Goal: Information Seeking & Learning: Learn about a topic

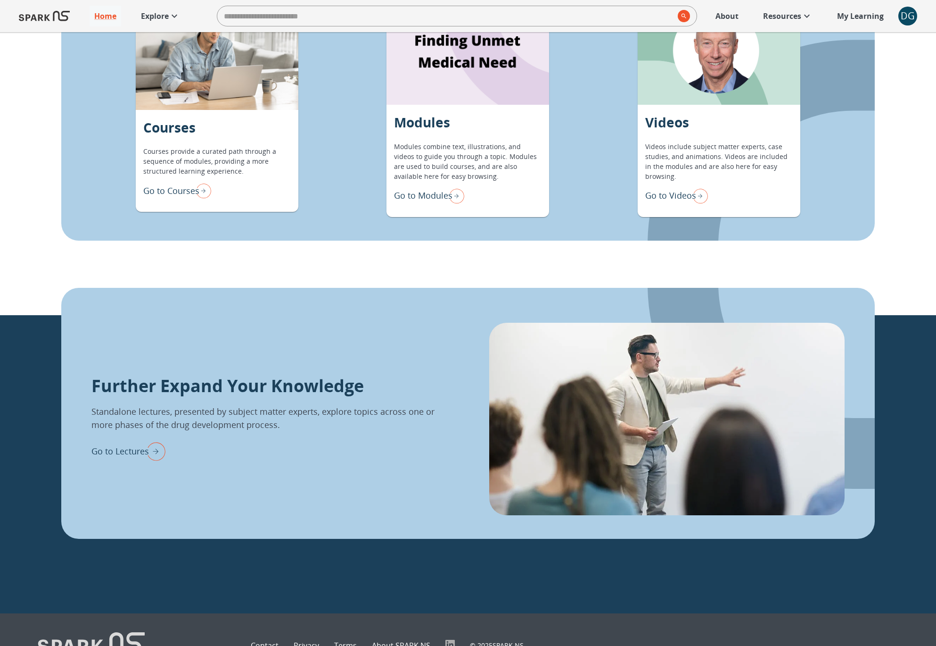
scroll to position [956, 0]
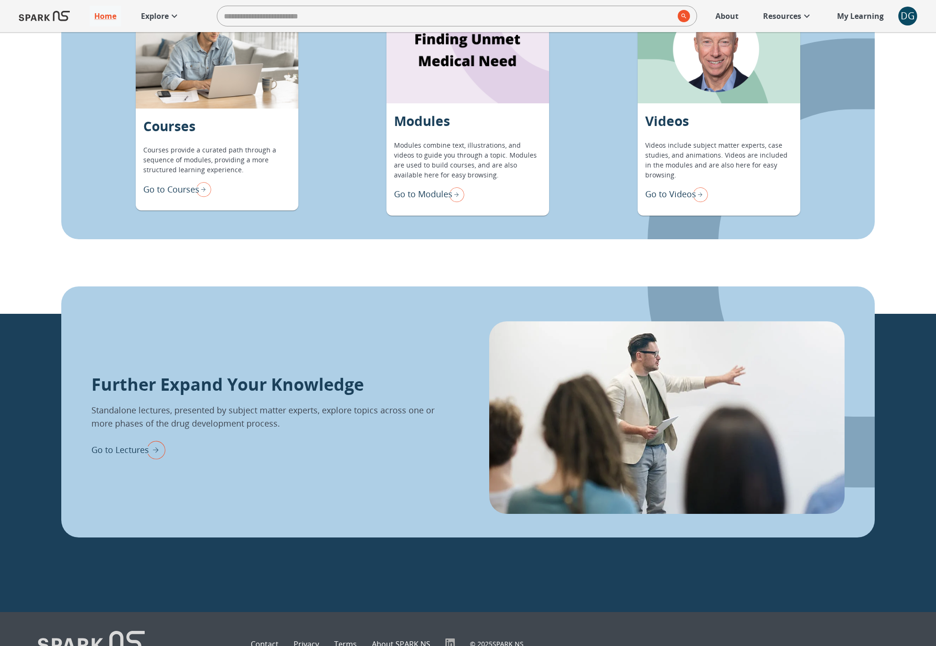
click at [418, 191] on p "Go to Modules" at bounding box center [423, 194] width 58 height 13
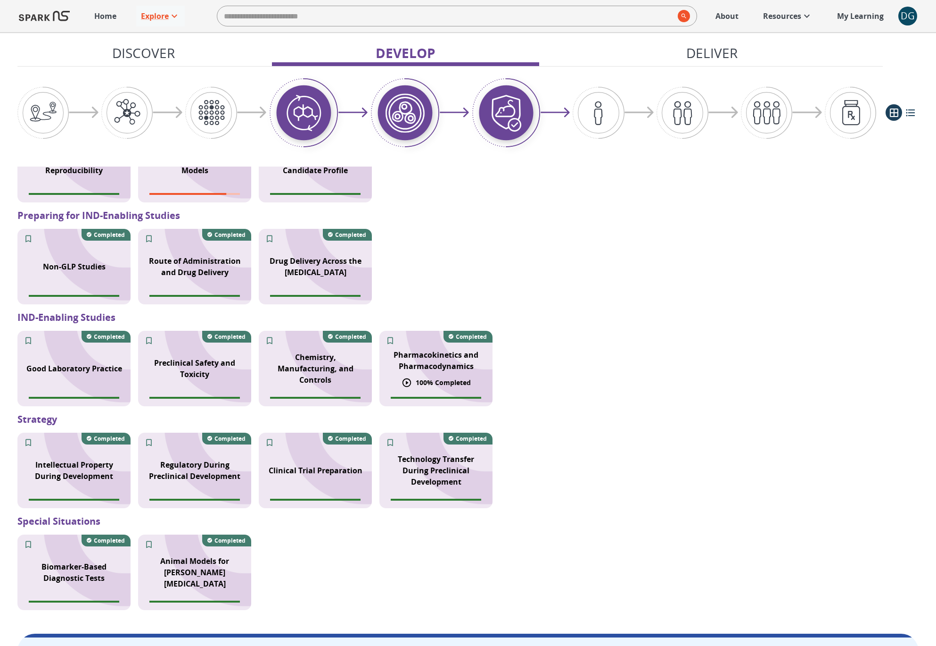
scroll to position [808, 0]
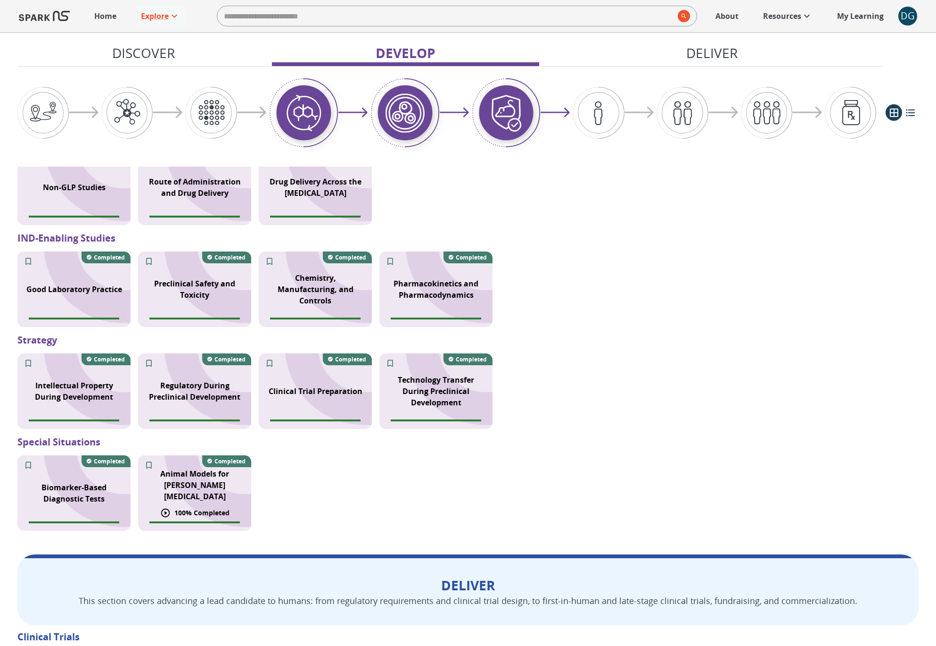
click at [169, 485] on p "Animal Models for [PERSON_NAME][MEDICAL_DATA]" at bounding box center [195, 485] width 102 height 34
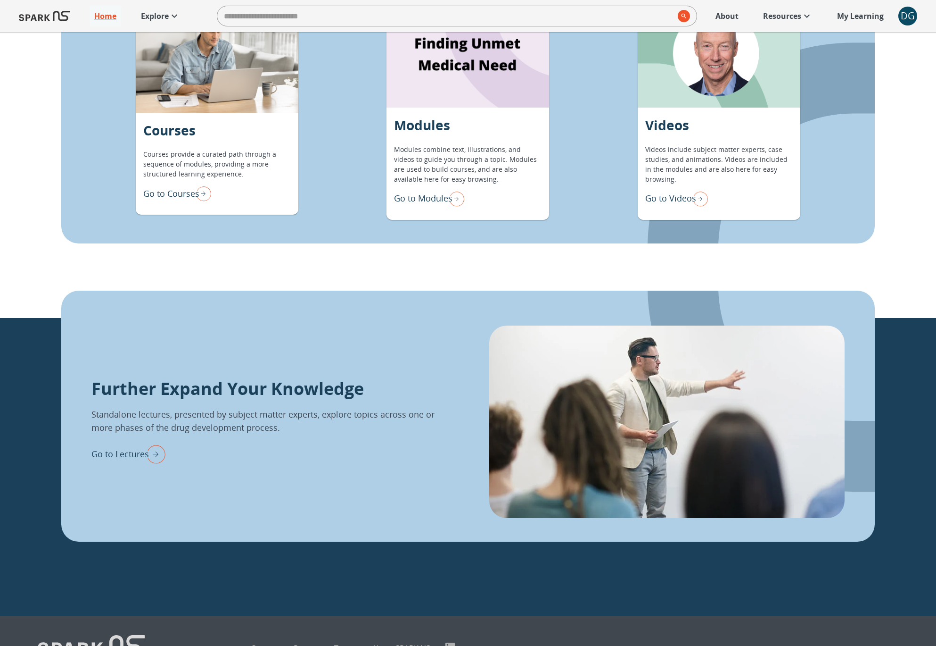
scroll to position [952, 0]
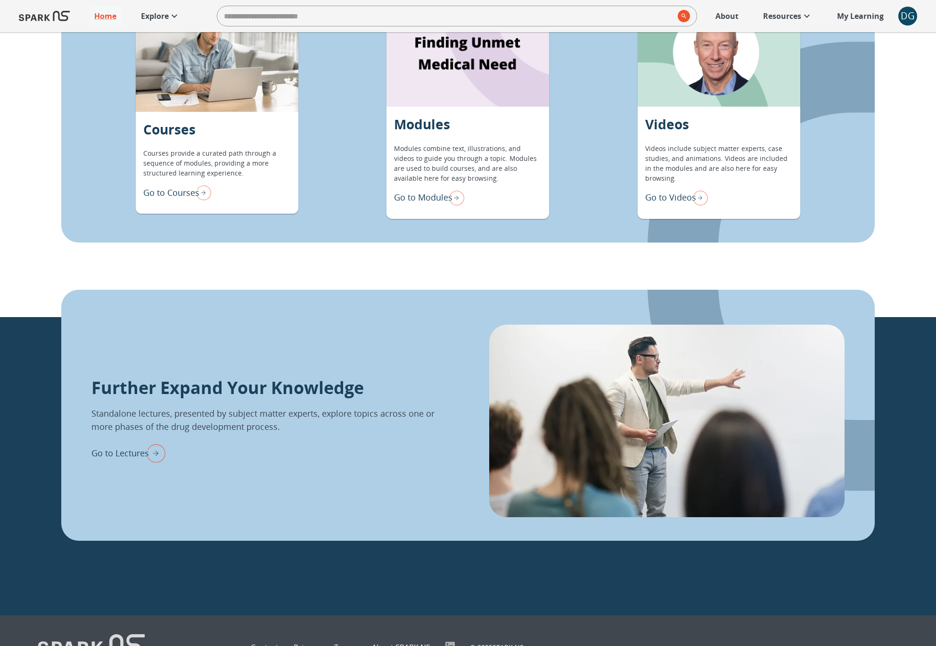
click at [421, 195] on p "Go to Modules" at bounding box center [423, 197] width 58 height 13
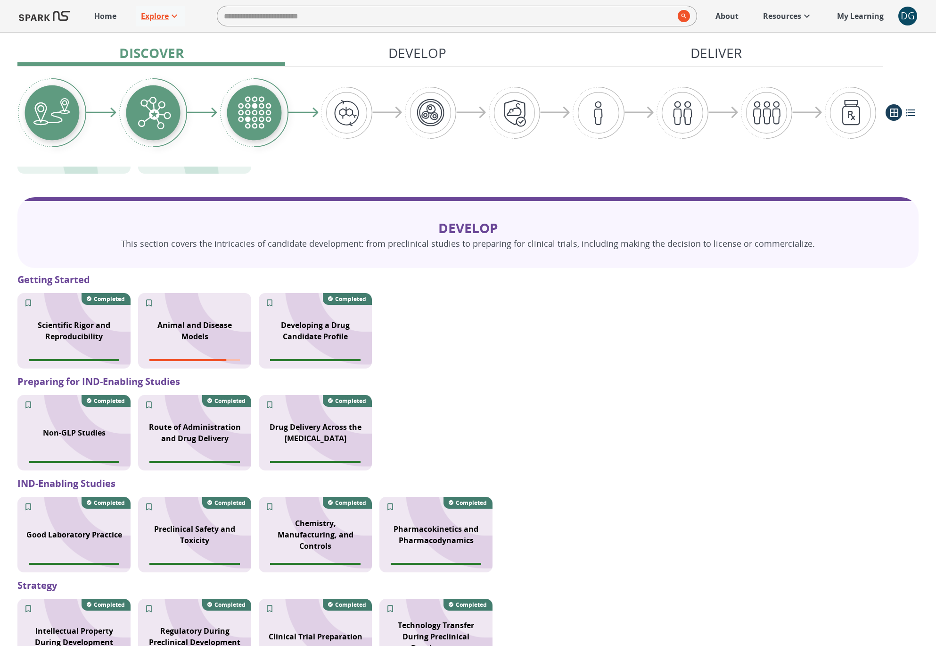
scroll to position [571, 0]
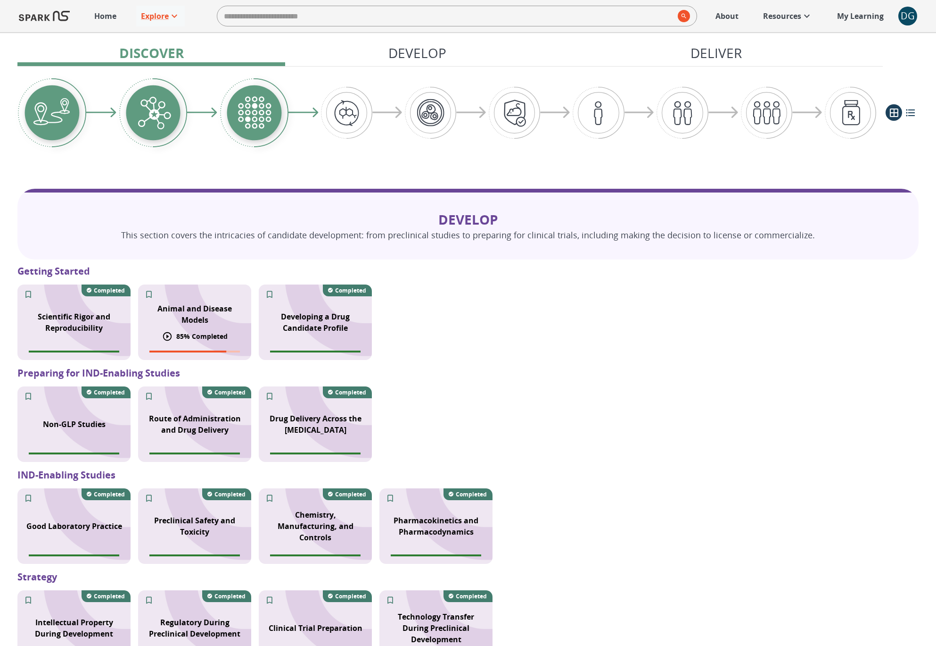
click at [211, 316] on p "Animal and Disease Models" at bounding box center [195, 314] width 102 height 23
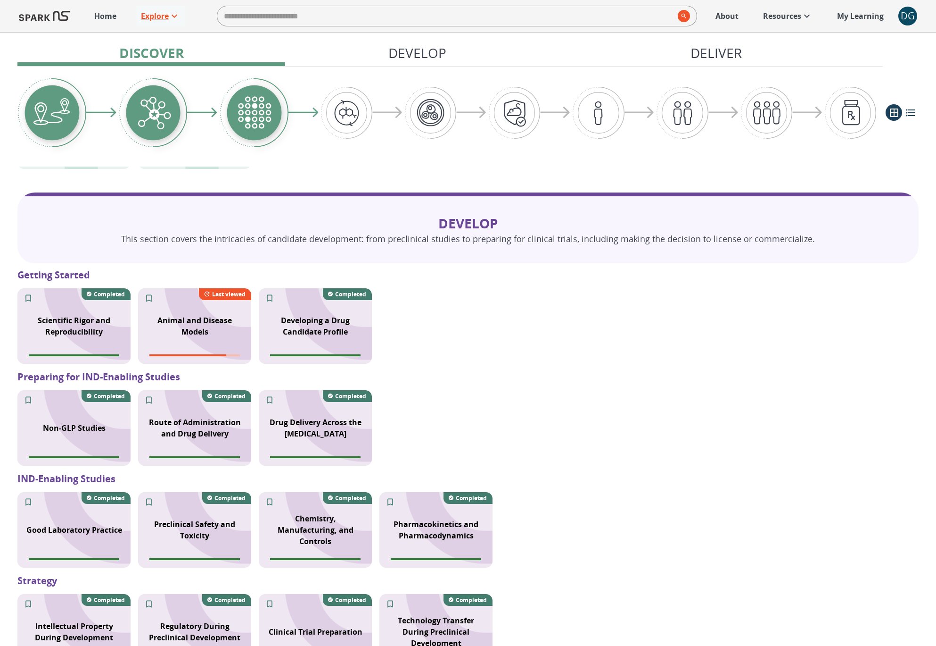
scroll to position [567, 0]
click at [207, 335] on div "85 % Completed" at bounding box center [195, 340] width 66 height 10
